Goal: Information Seeking & Learning: Learn about a topic

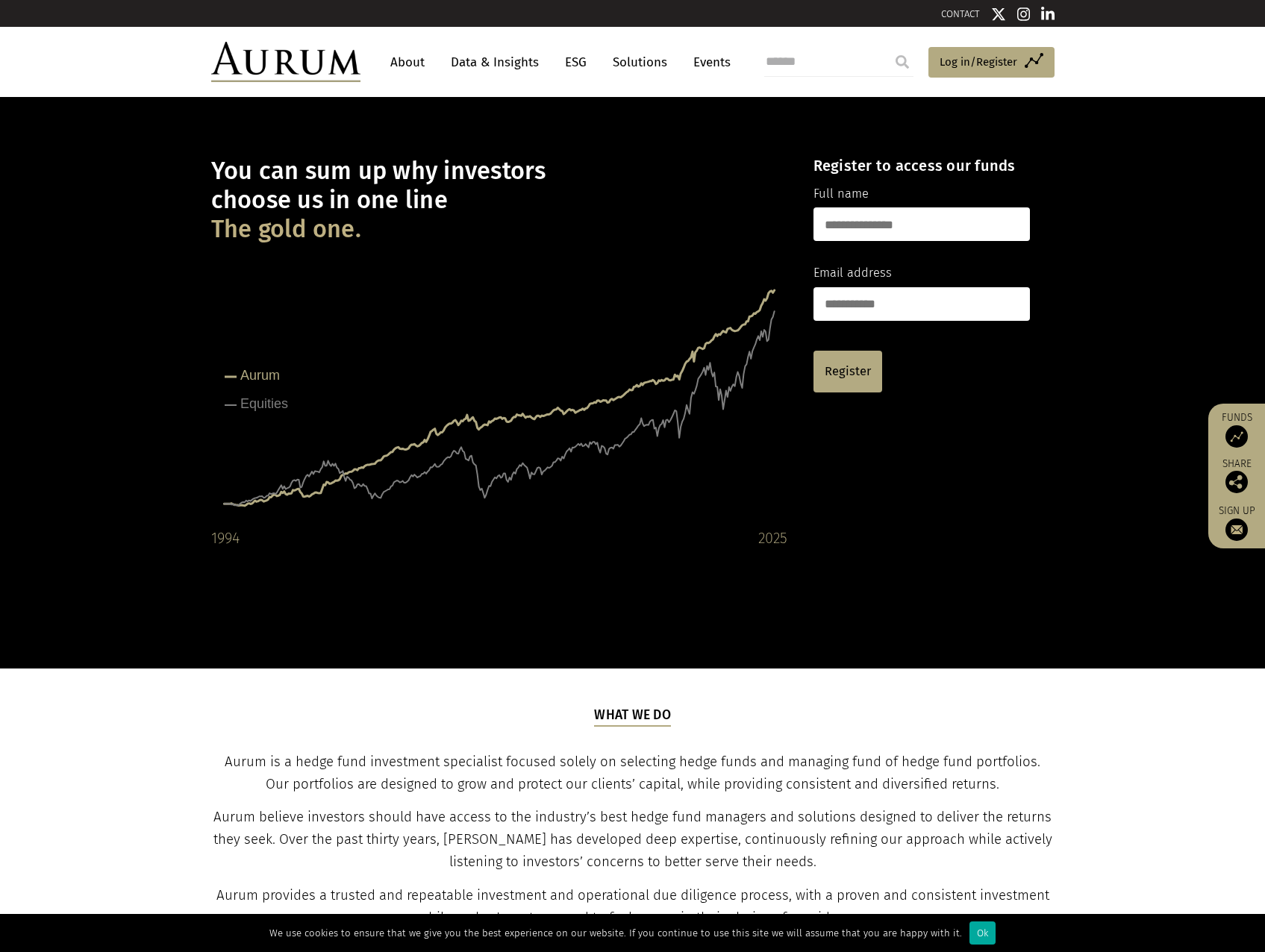
click at [413, 59] on link "About" at bounding box center [407, 62] width 49 height 28
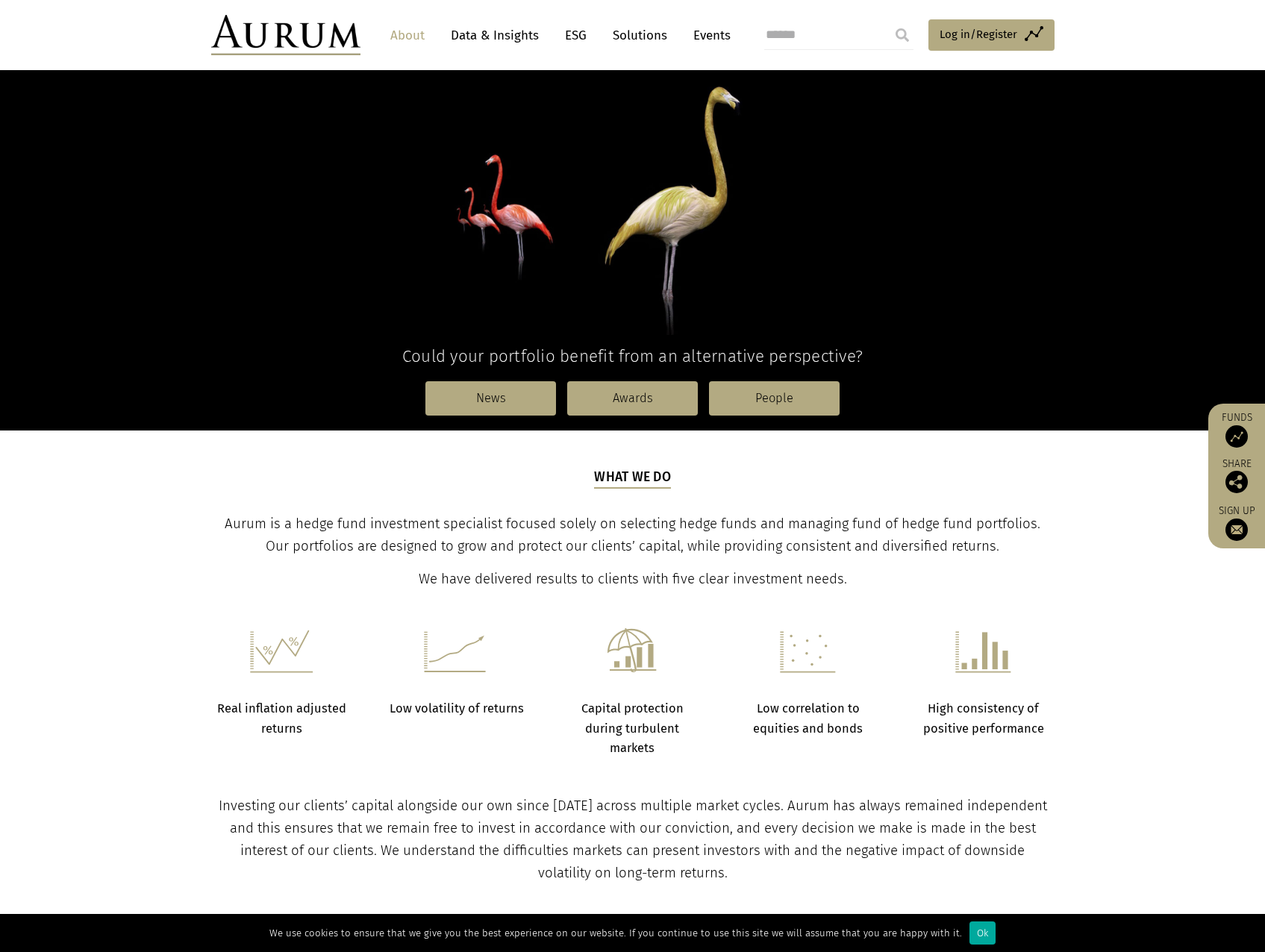
scroll to position [447, 0]
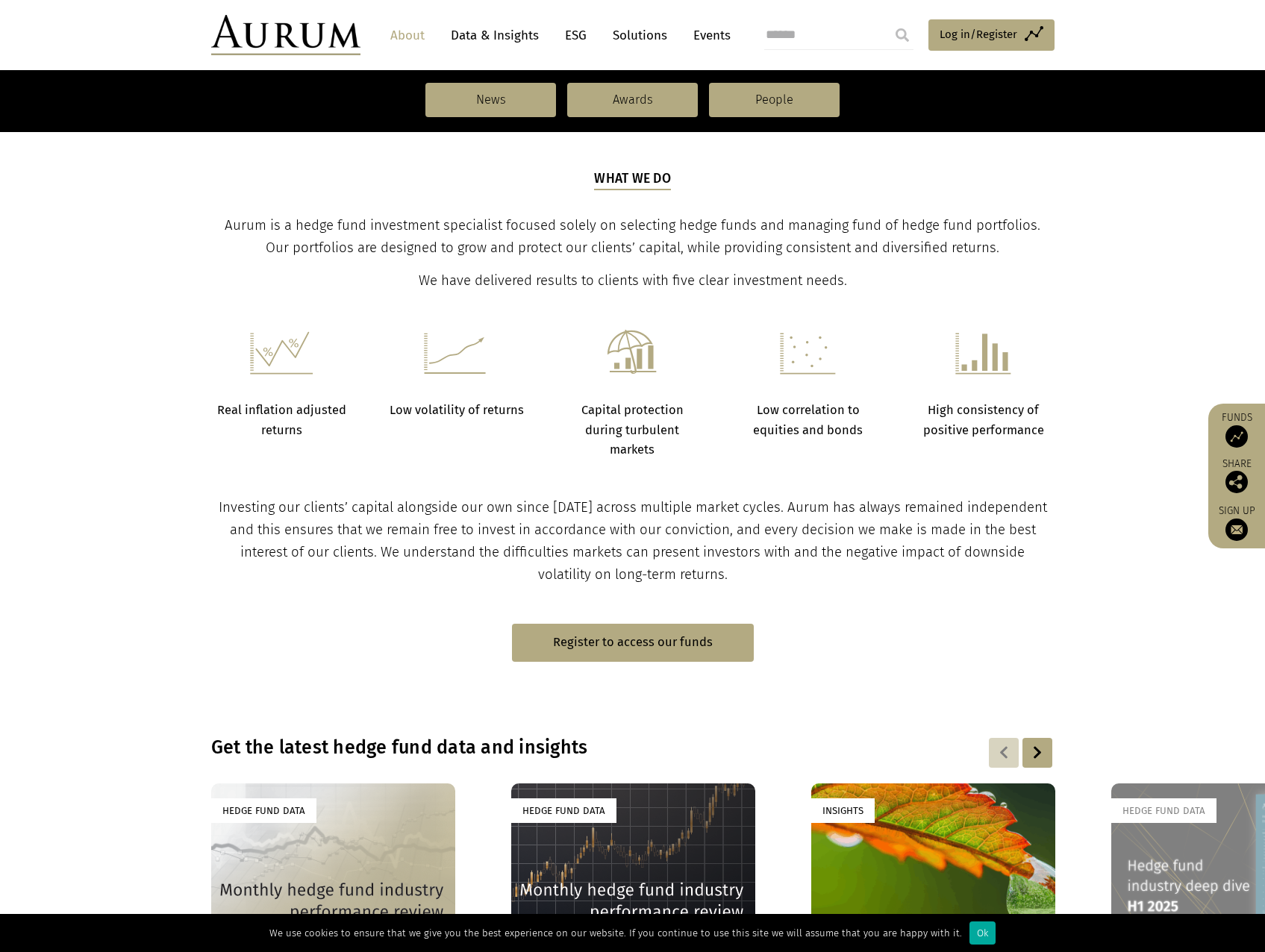
click at [515, 37] on link "Data & Insights" at bounding box center [495, 35] width 103 height 28
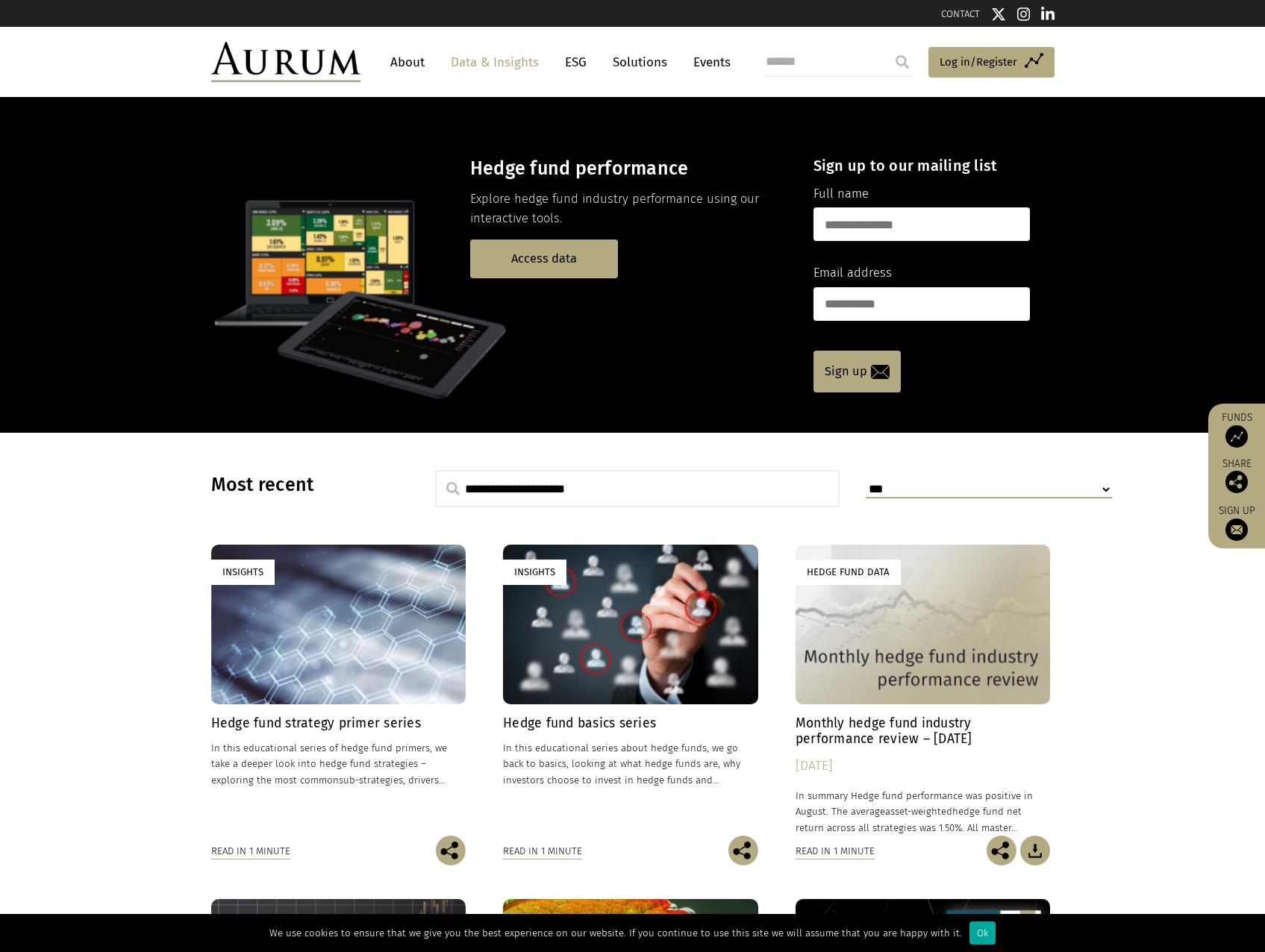
click at [599, 649] on div "Insights" at bounding box center [630, 624] width 255 height 159
click at [316, 597] on div "Insights" at bounding box center [338, 624] width 255 height 159
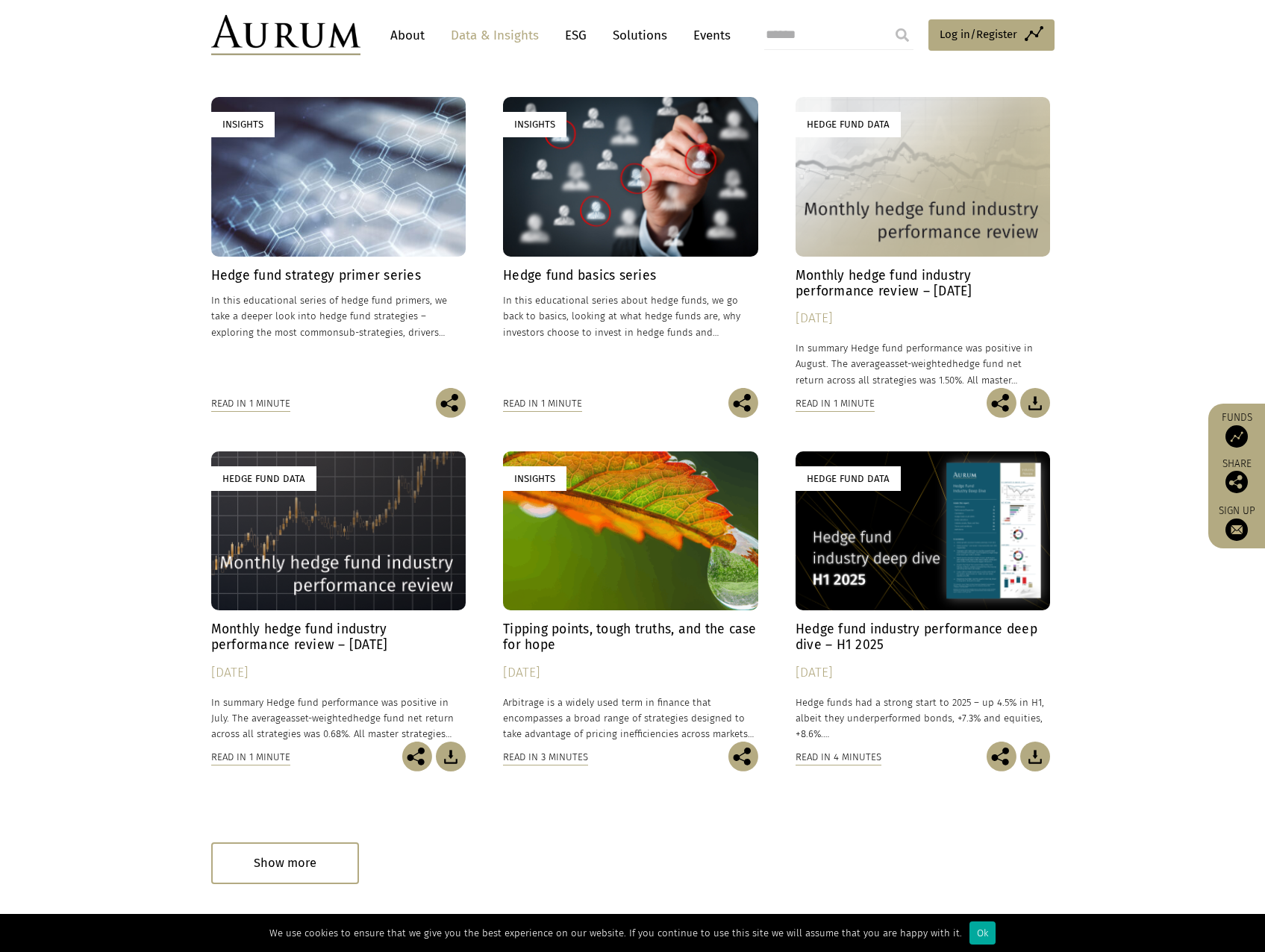
scroll to position [615, 0]
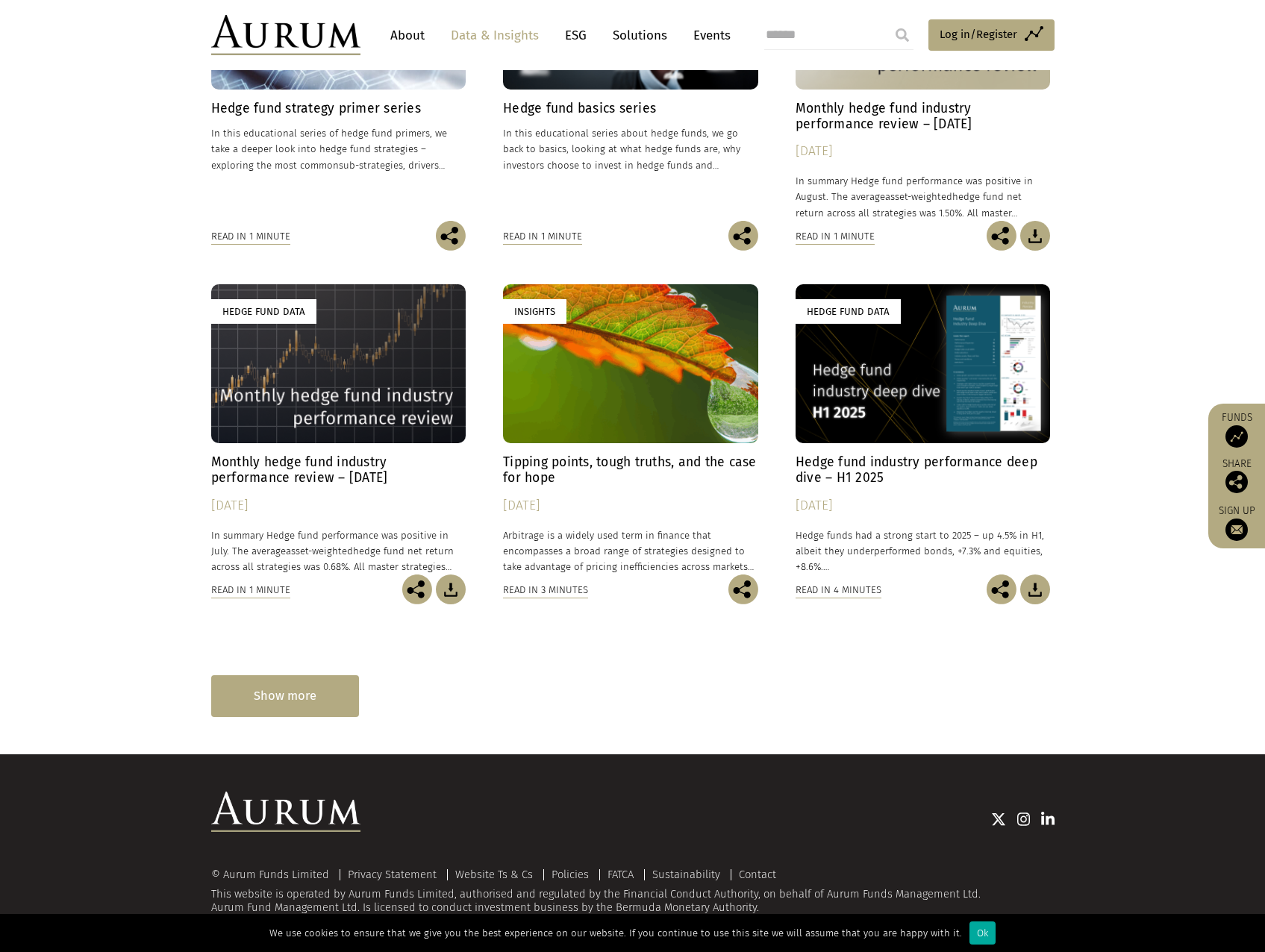
click at [320, 684] on div "Show more" at bounding box center [285, 696] width 148 height 41
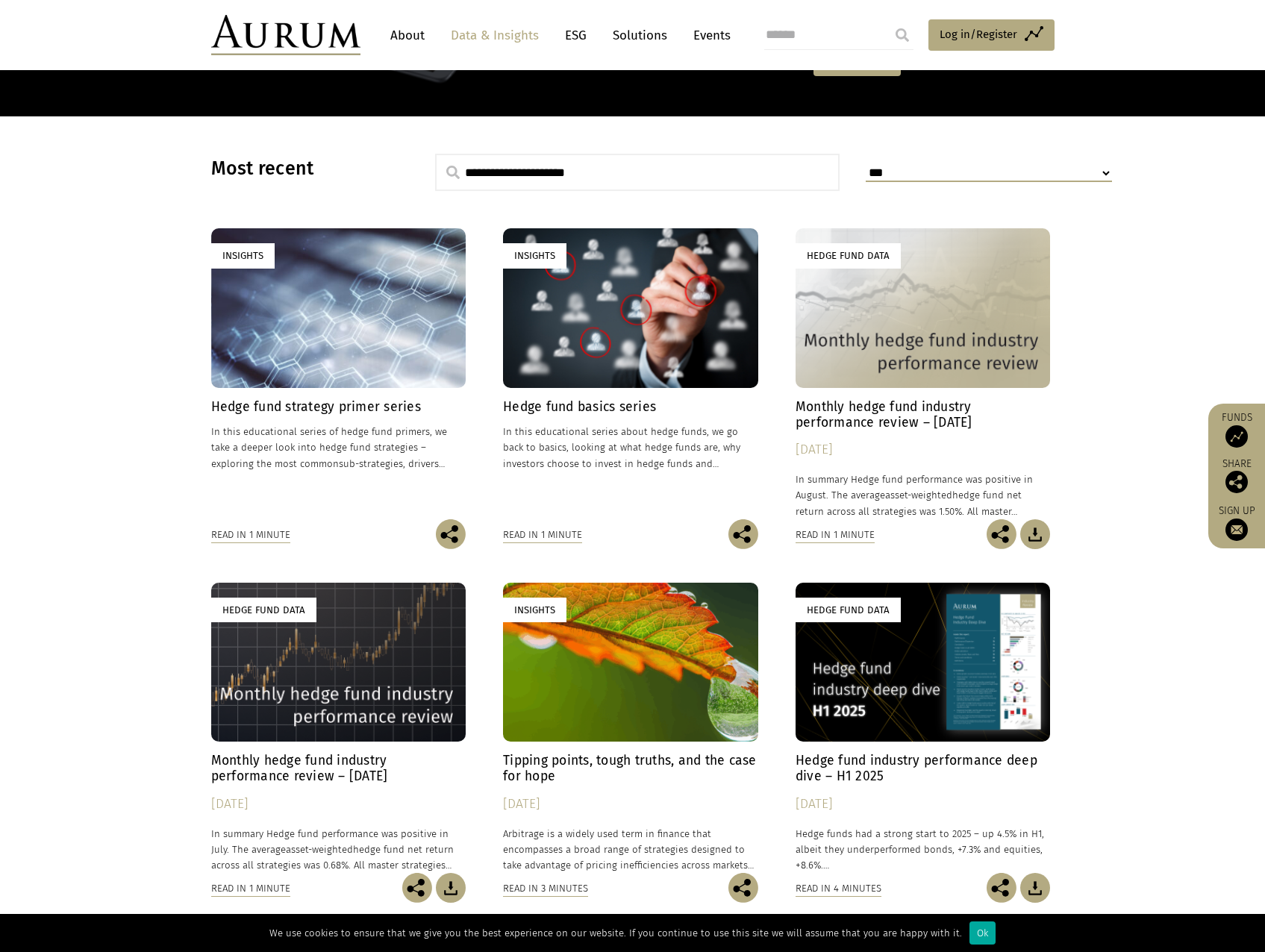
scroll to position [18, 0]
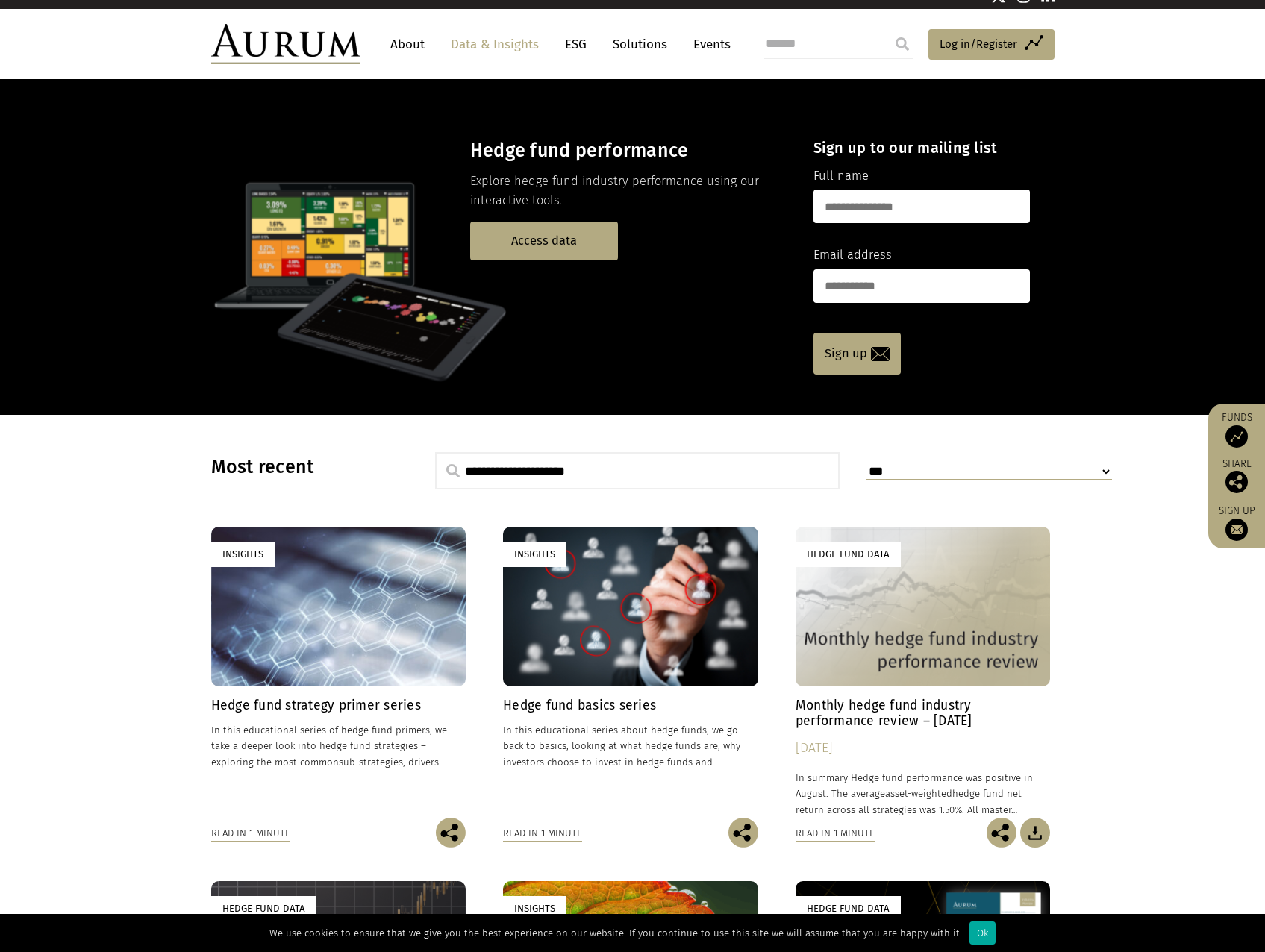
click at [558, 472] on input "text" at bounding box center [637, 471] width 405 height 37
type input "******"
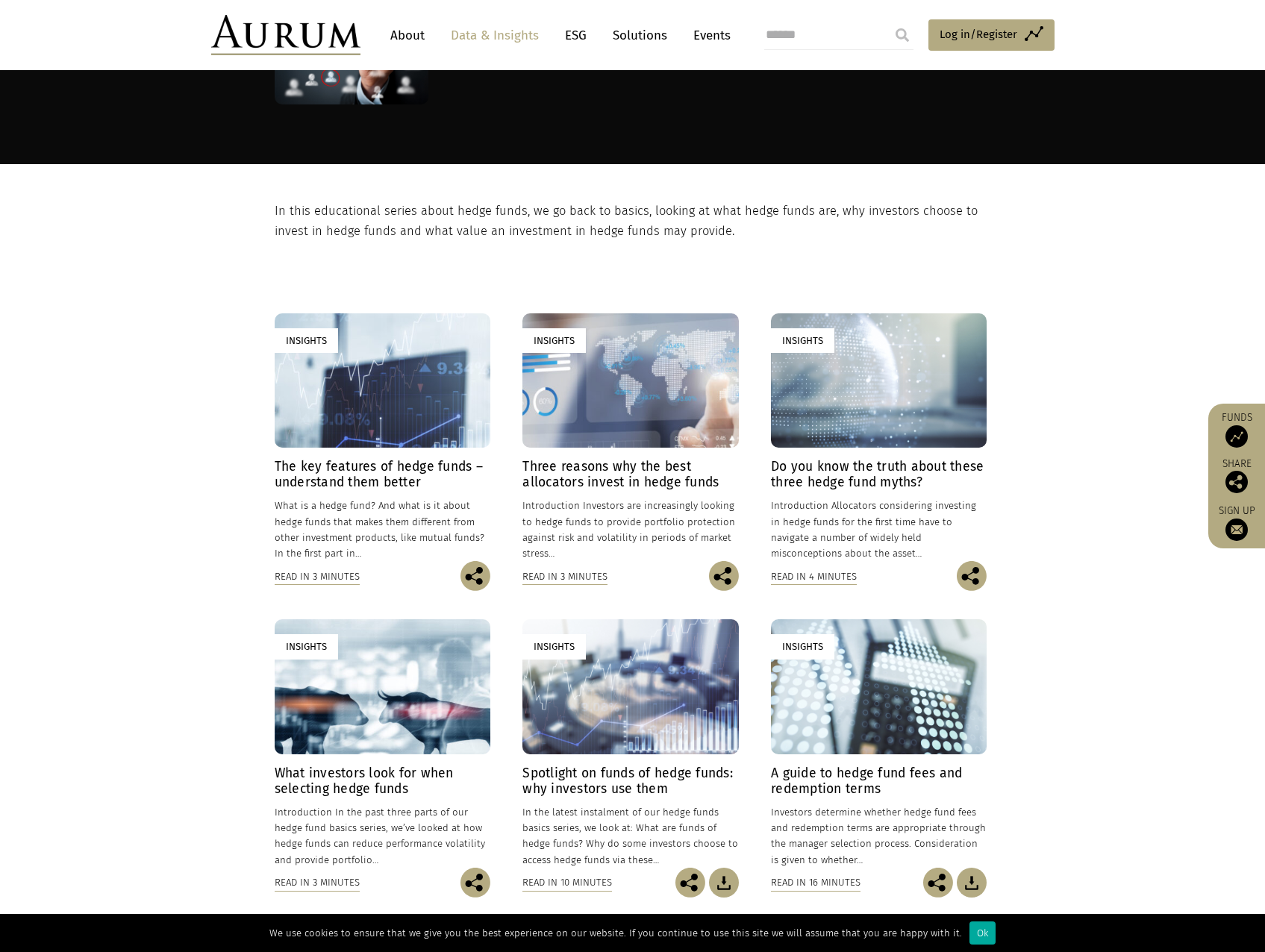
scroll to position [149, 0]
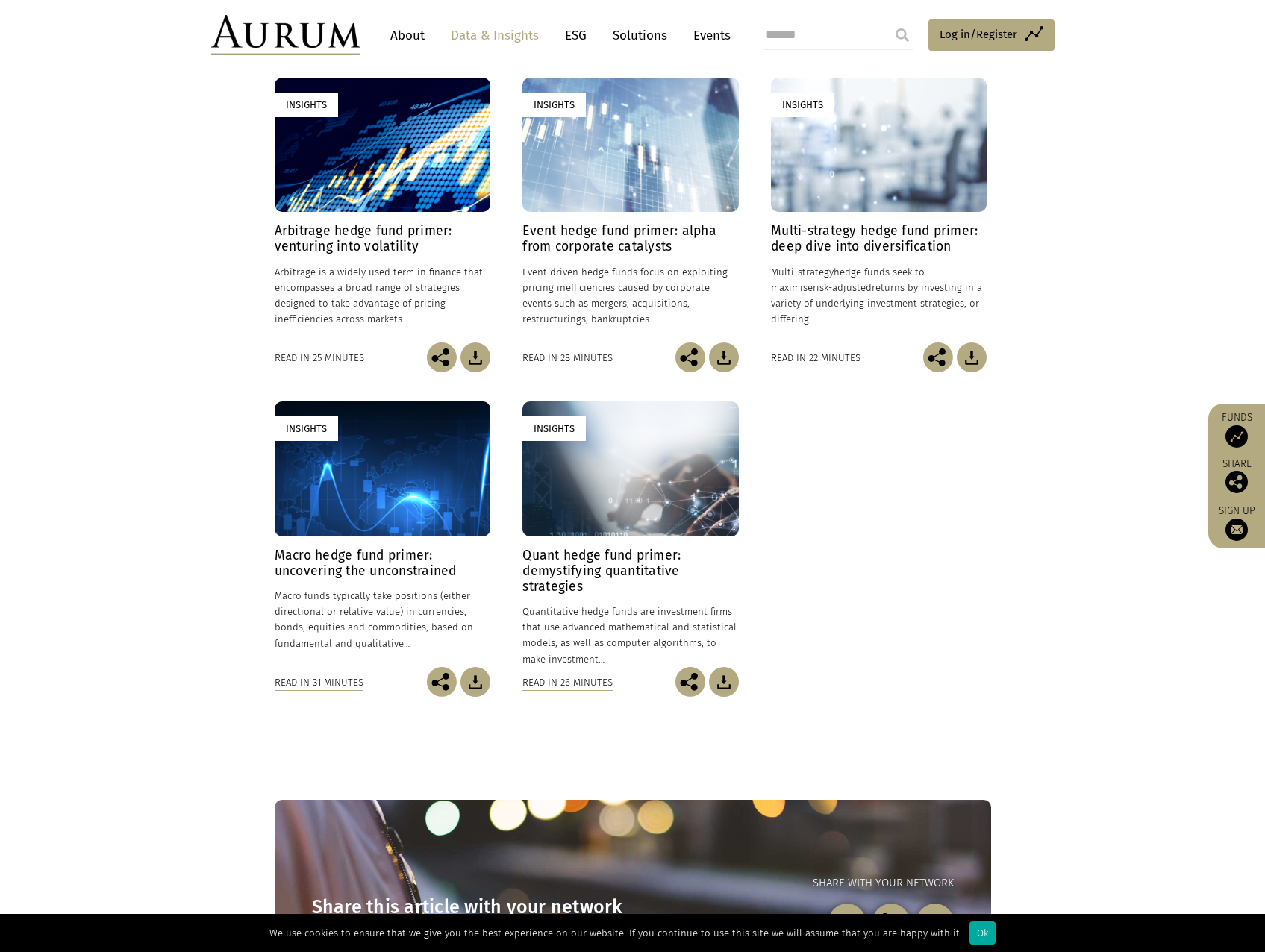
scroll to position [330, 0]
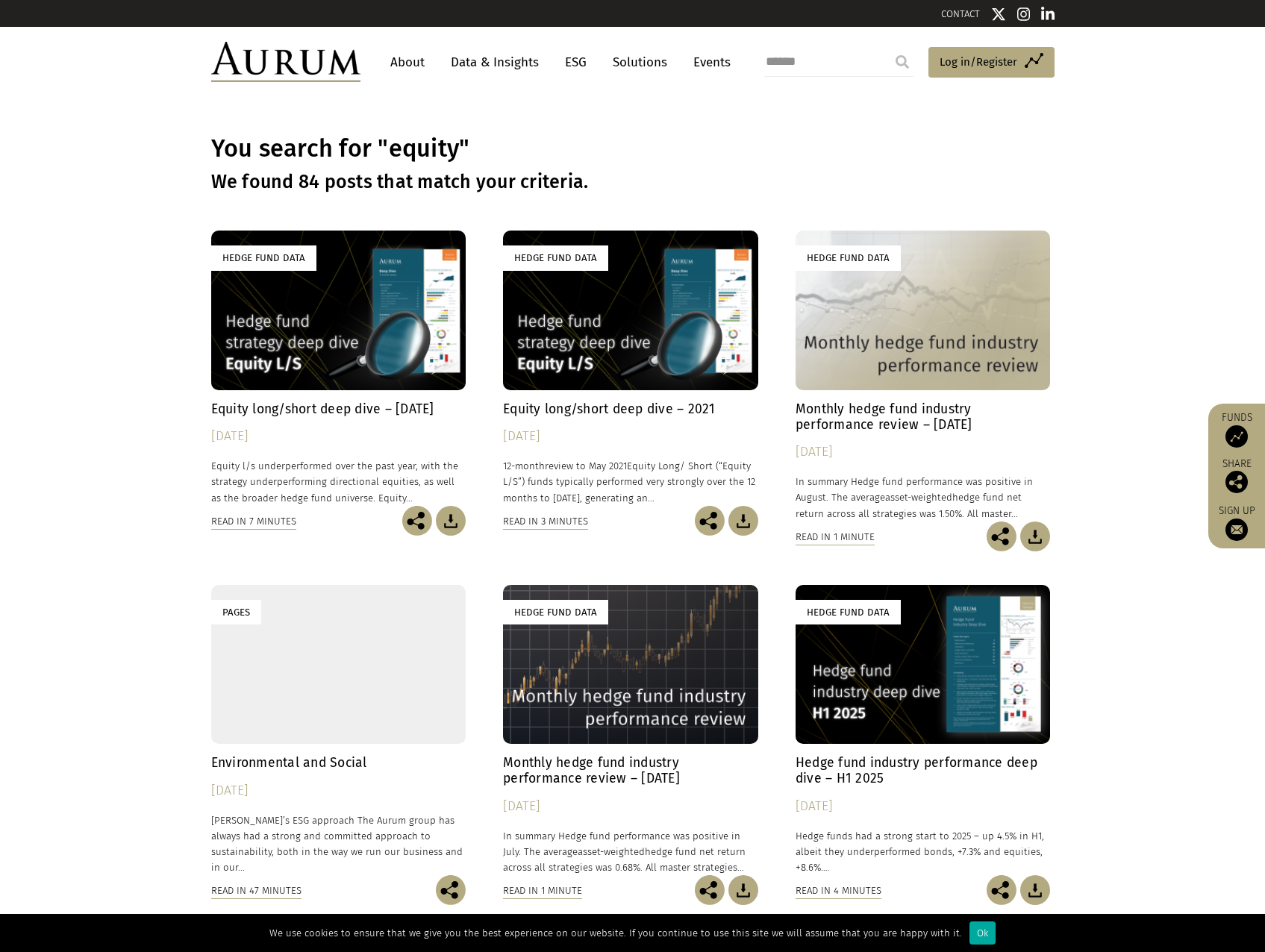
click at [383, 301] on div "Hedge Fund Data" at bounding box center [338, 309] width 255 height 159
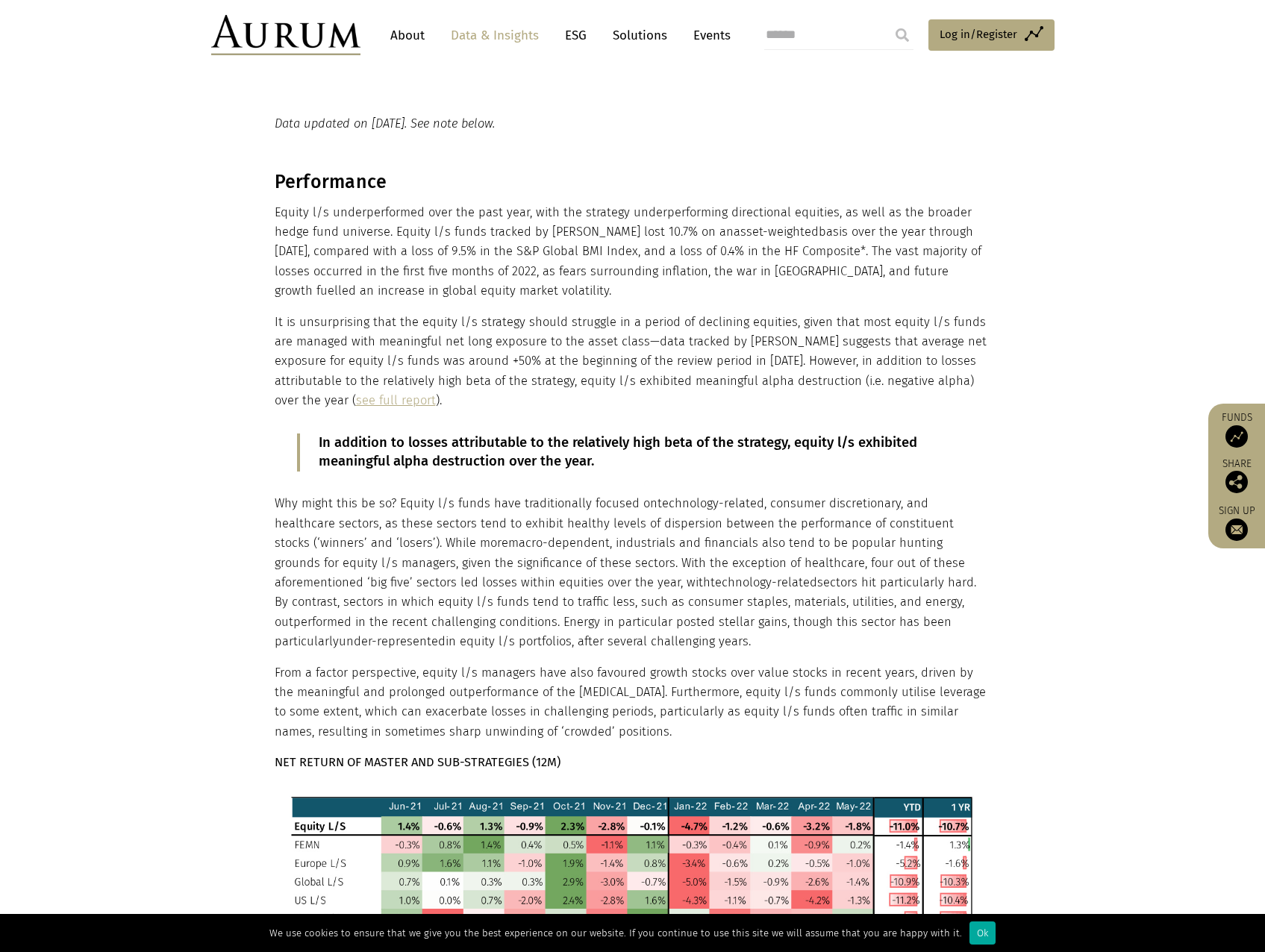
scroll to position [821, 0]
